Goal: Task Accomplishment & Management: Complete application form

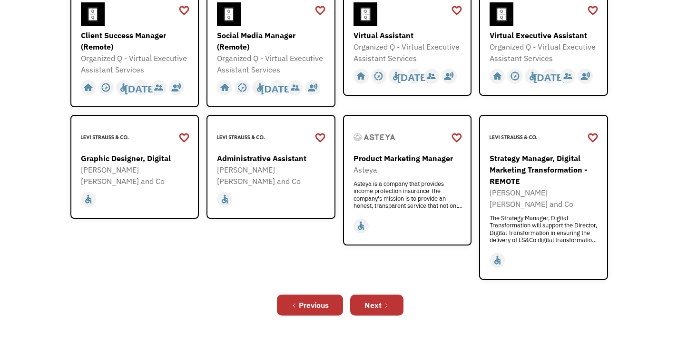
scroll to position [355, 0]
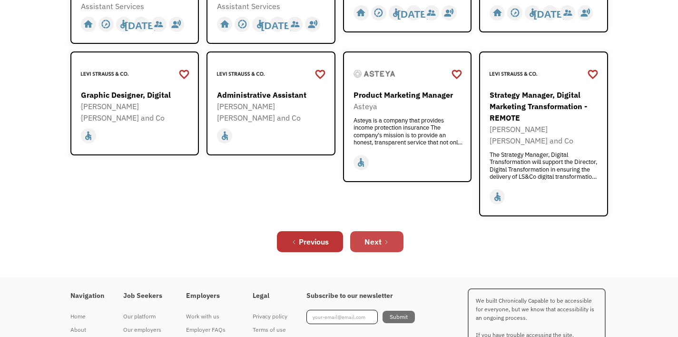
click at [385, 231] on link "Next" at bounding box center [376, 241] width 53 height 21
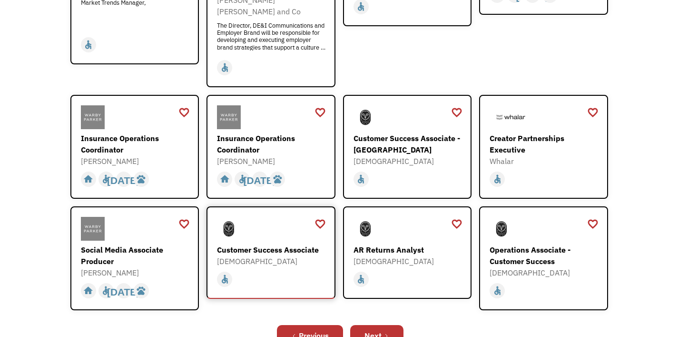
scroll to position [258, 0]
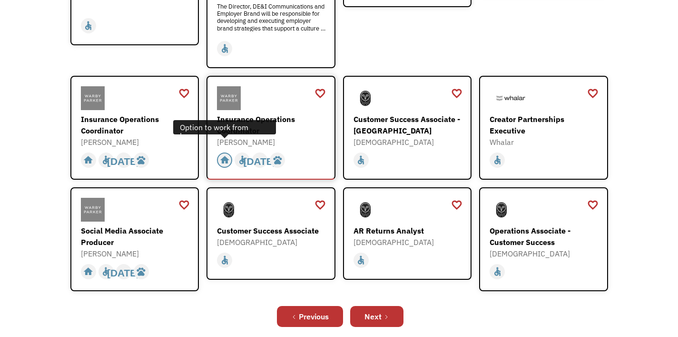
click at [226, 153] on div "home" at bounding box center [225, 160] width 10 height 14
click at [269, 113] on div "Insurance Operations Coordinator" at bounding box center [272, 124] width 110 height 23
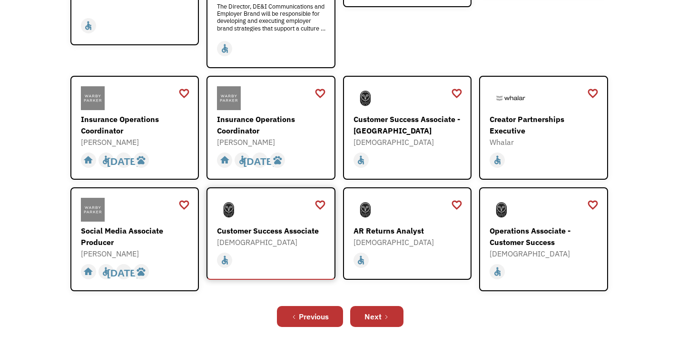
click at [299, 225] on div "Customer Success Associate" at bounding box center [272, 230] width 110 height 11
click at [392, 310] on link "Next" at bounding box center [376, 316] width 53 height 21
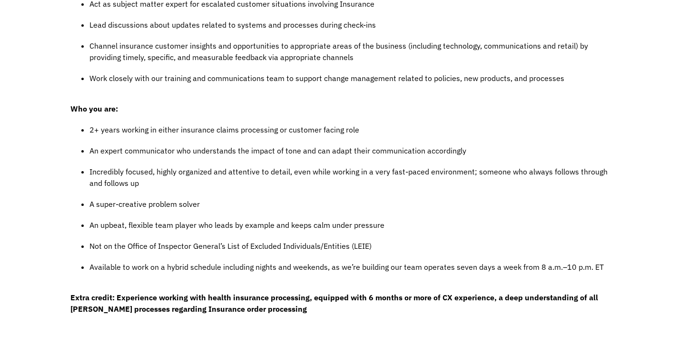
scroll to position [432, 0]
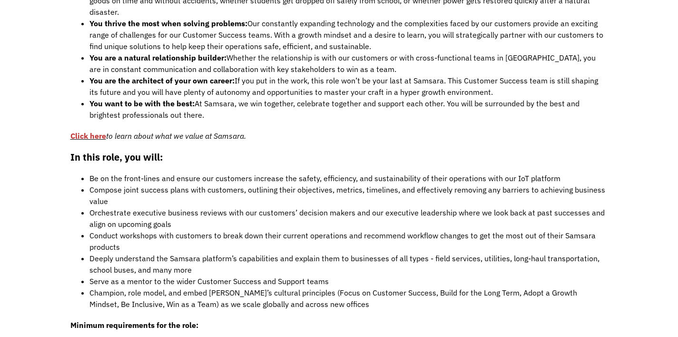
scroll to position [657, 0]
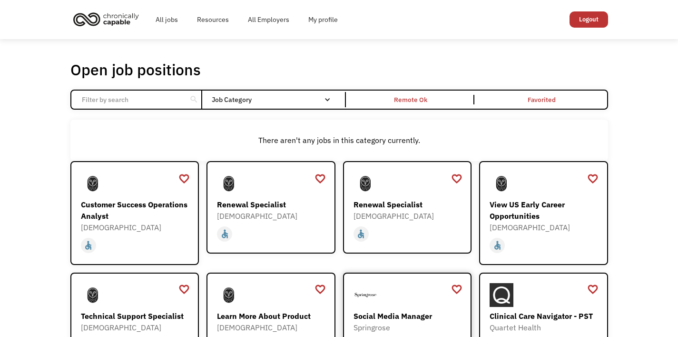
scroll to position [85, 0]
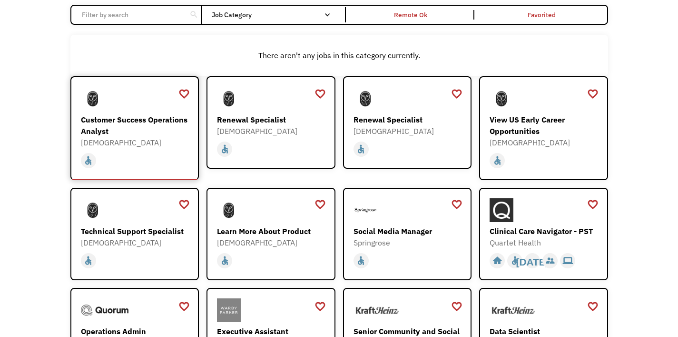
click at [123, 119] on div "Customer Success Operations Analyst" at bounding box center [136, 125] width 110 height 23
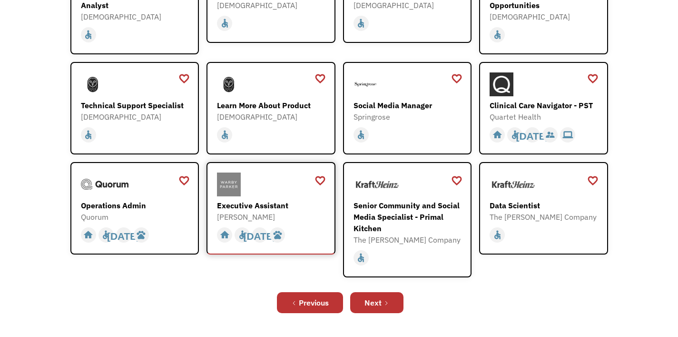
scroll to position [211, 0]
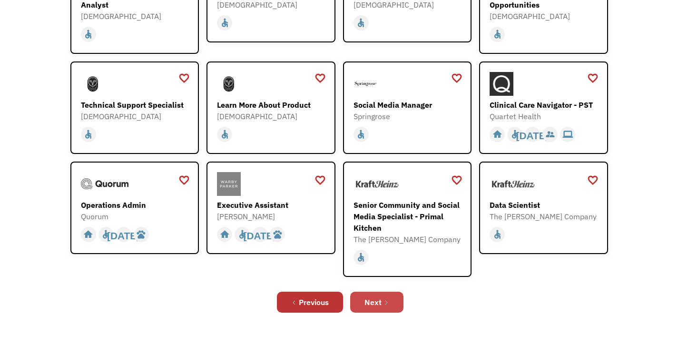
click at [375, 296] on div "Next" at bounding box center [373, 301] width 17 height 11
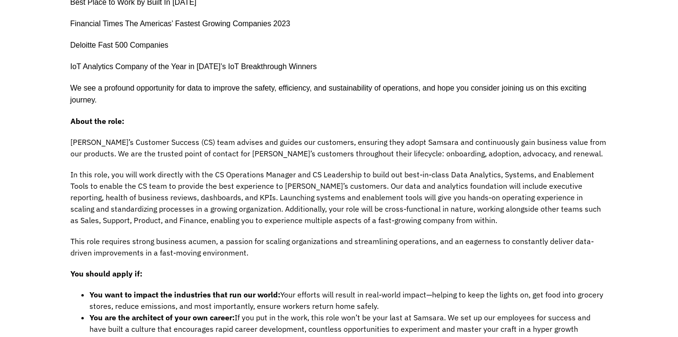
scroll to position [418, 0]
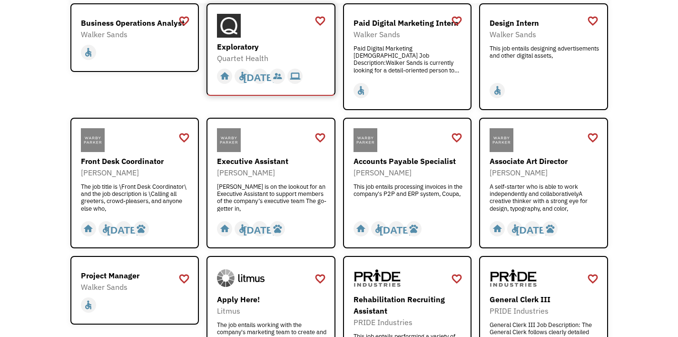
scroll to position [180, 0]
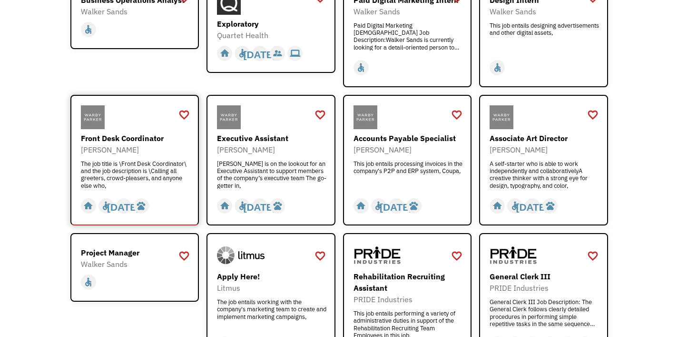
click at [130, 160] on div "The job title is \Front Desk Coordinator\ and the job description is \Calling a…" at bounding box center [136, 174] width 110 height 29
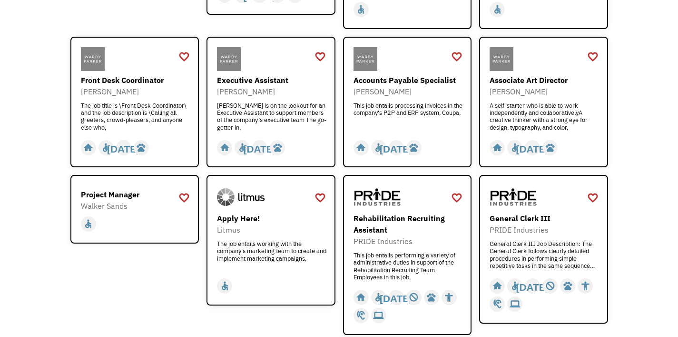
scroll to position [238, 0]
click at [519, 214] on div "General Clerk III" at bounding box center [545, 217] width 110 height 11
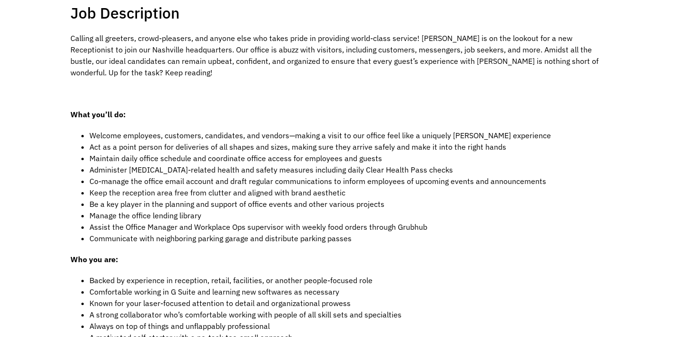
scroll to position [180, 0]
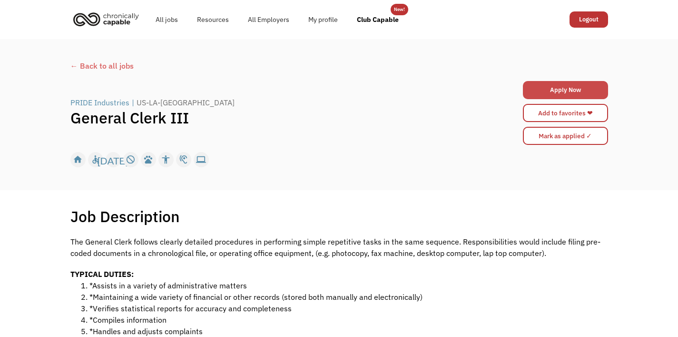
click at [551, 90] on link "Apply Now" at bounding box center [565, 90] width 85 height 18
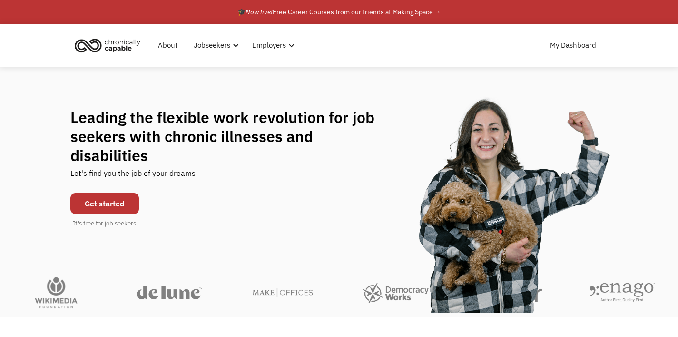
click at [130, 193] on link "Get started" at bounding box center [104, 203] width 69 height 21
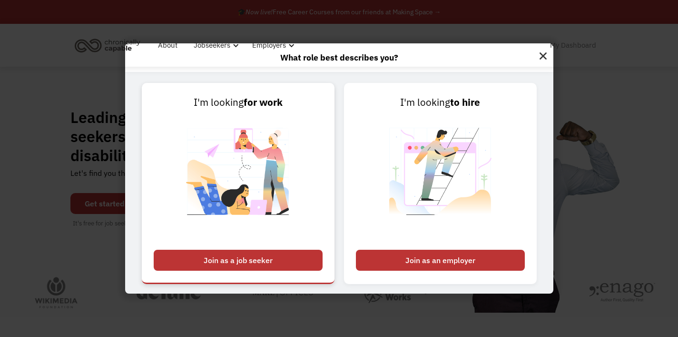
click at [216, 260] on div "Join as a job seeker" at bounding box center [238, 259] width 169 height 21
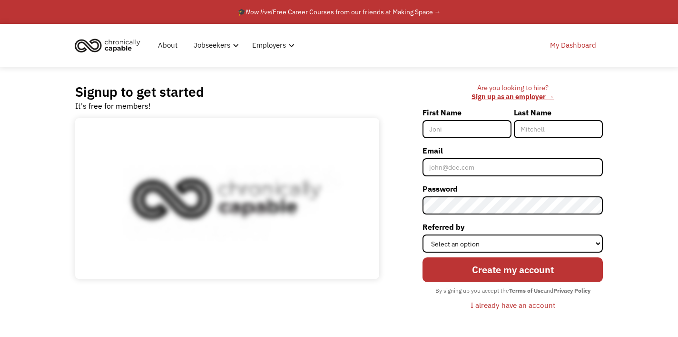
click at [589, 46] on link "My Dashboard" at bounding box center [574, 45] width 58 height 30
